Goal: Task Accomplishment & Management: Manage account settings

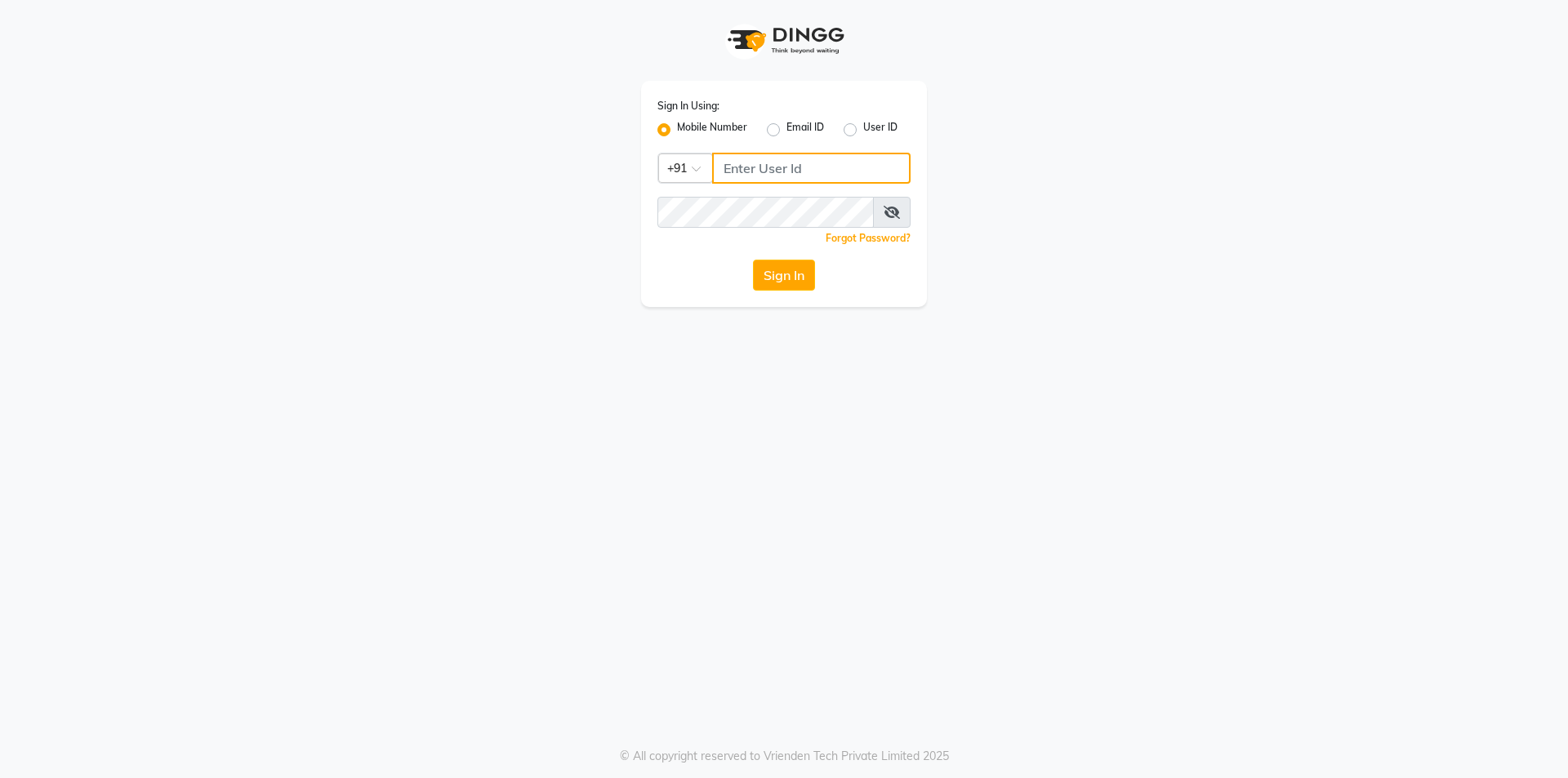
click at [771, 167] on input "Username" at bounding box center [810, 168] width 199 height 31
type input "8448268500"
click at [776, 264] on button "Sign In" at bounding box center [783, 275] width 62 height 31
